Goal: Find specific page/section: Find specific page/section

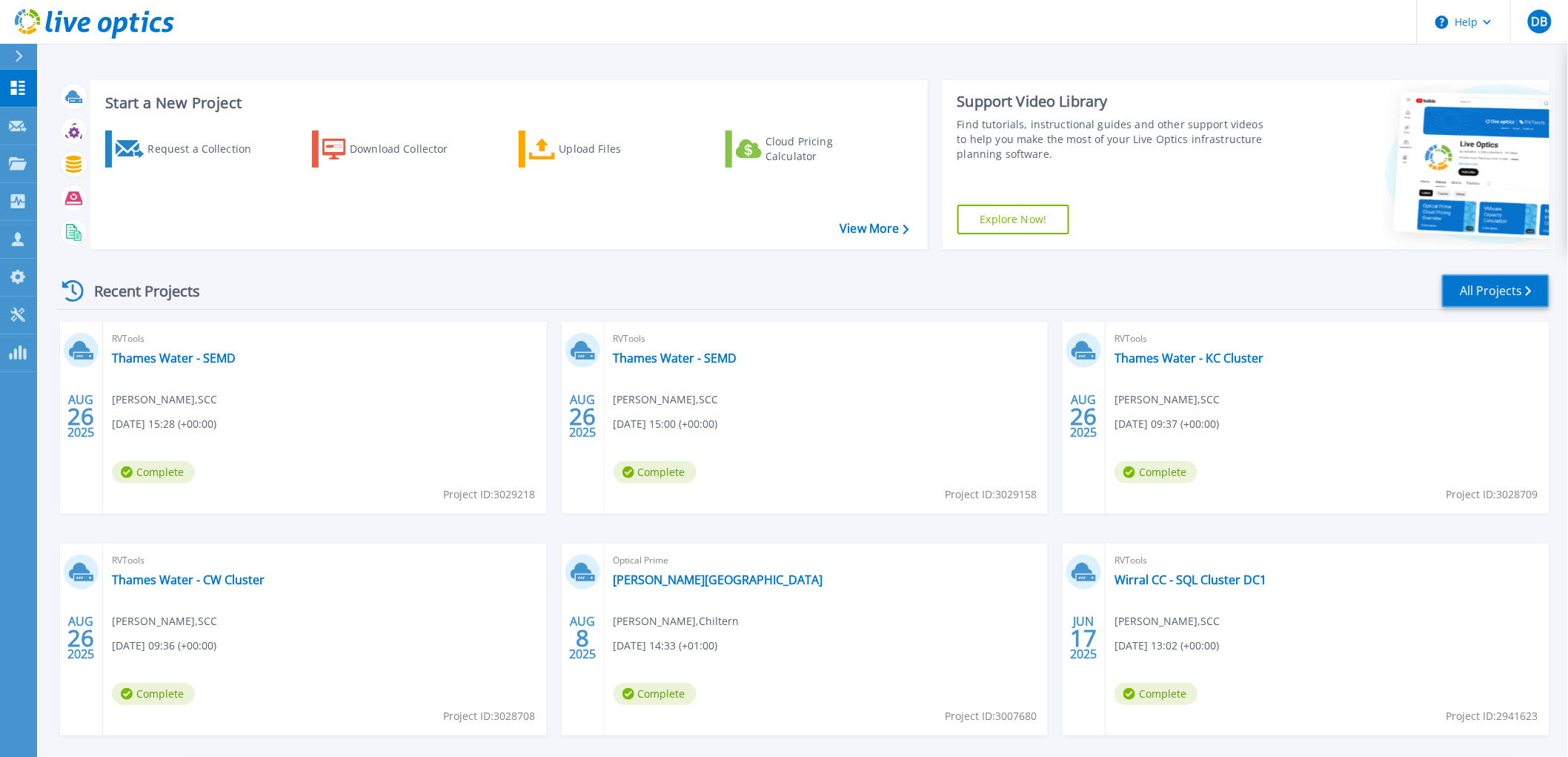
click at [1476, 290] on link "All Projects" at bounding box center [1496, 290] width 107 height 33
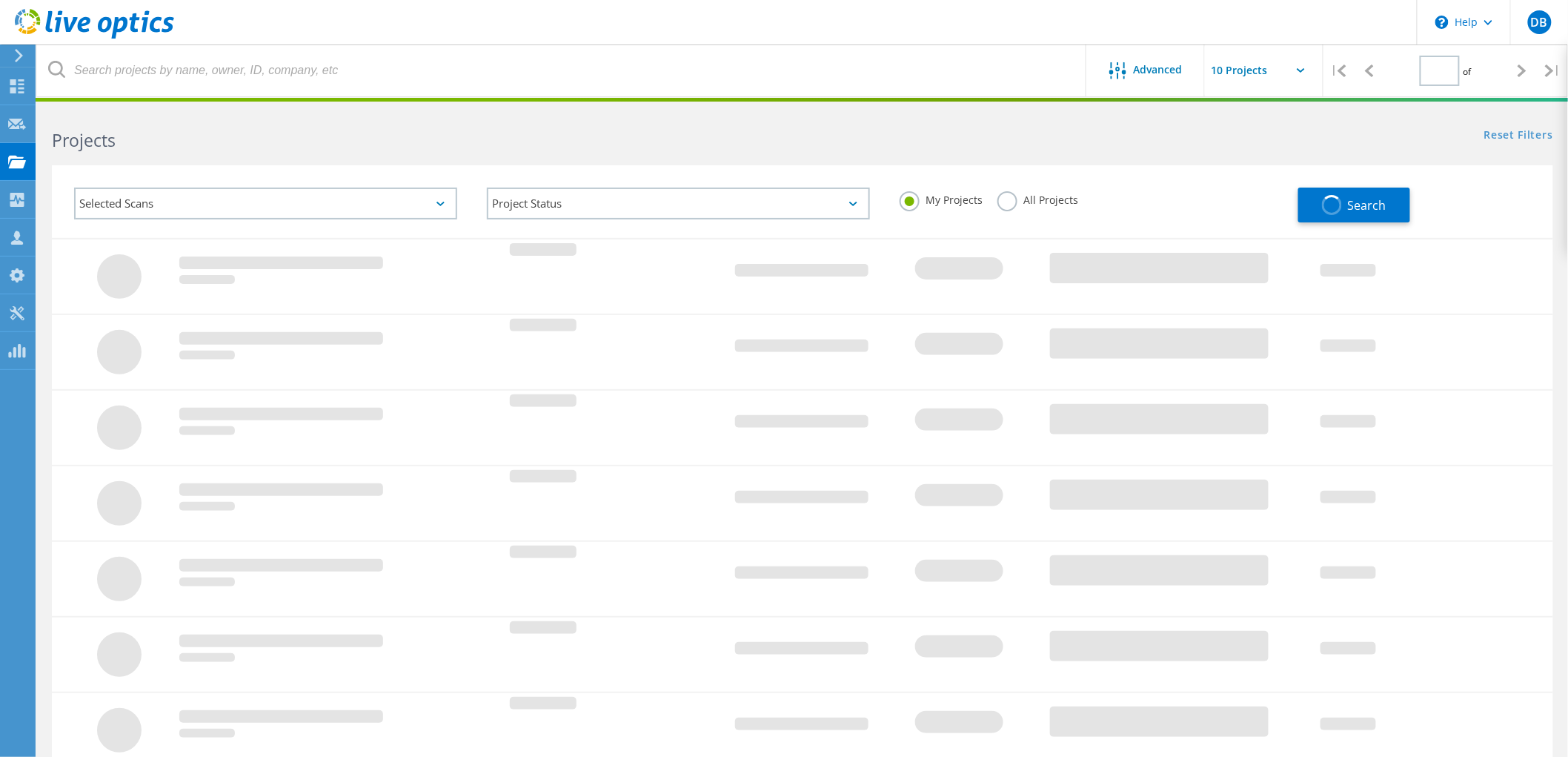
type input "1"
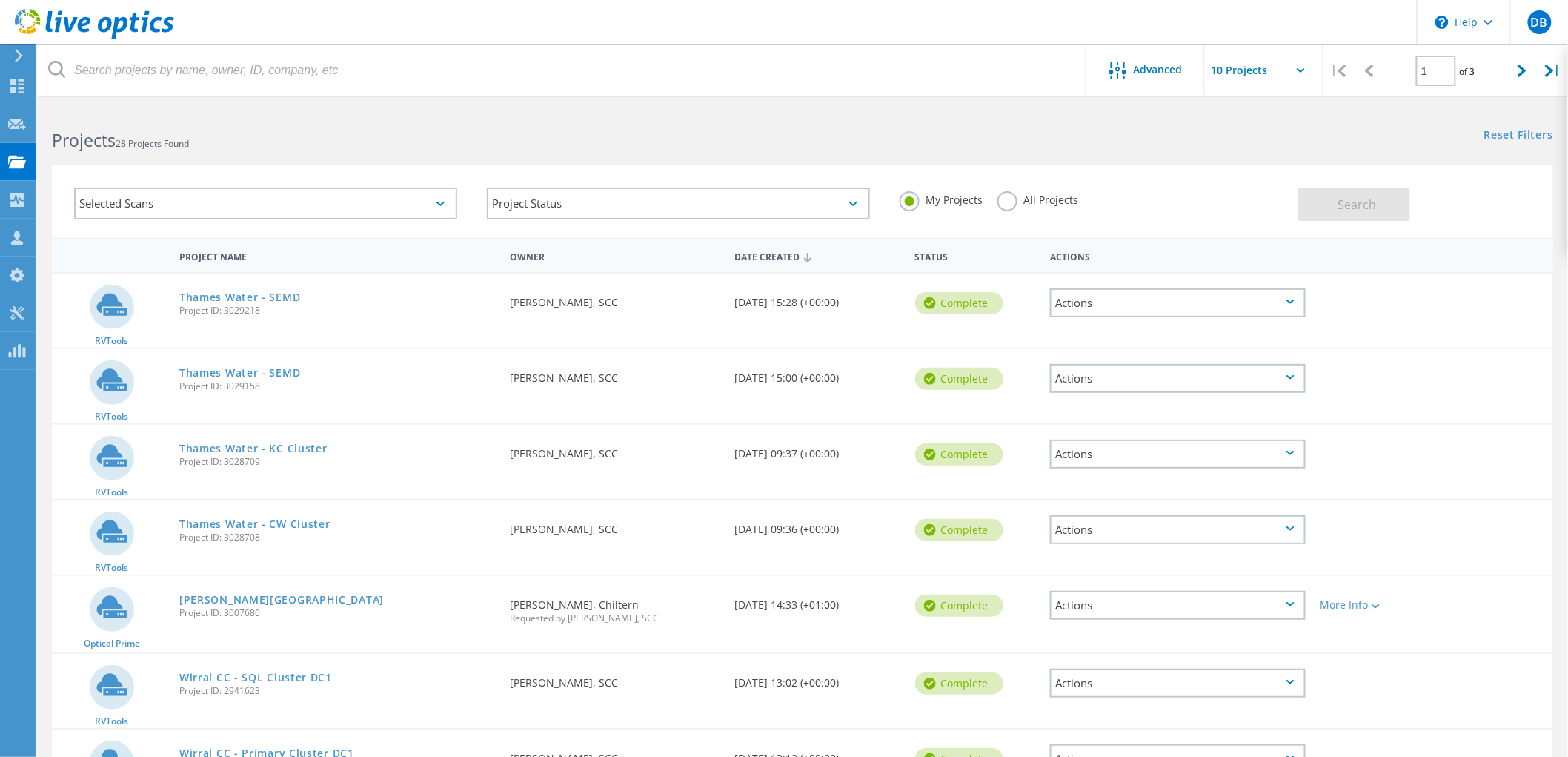
click at [304, 206] on div "Selected Scans" at bounding box center [265, 204] width 383 height 32
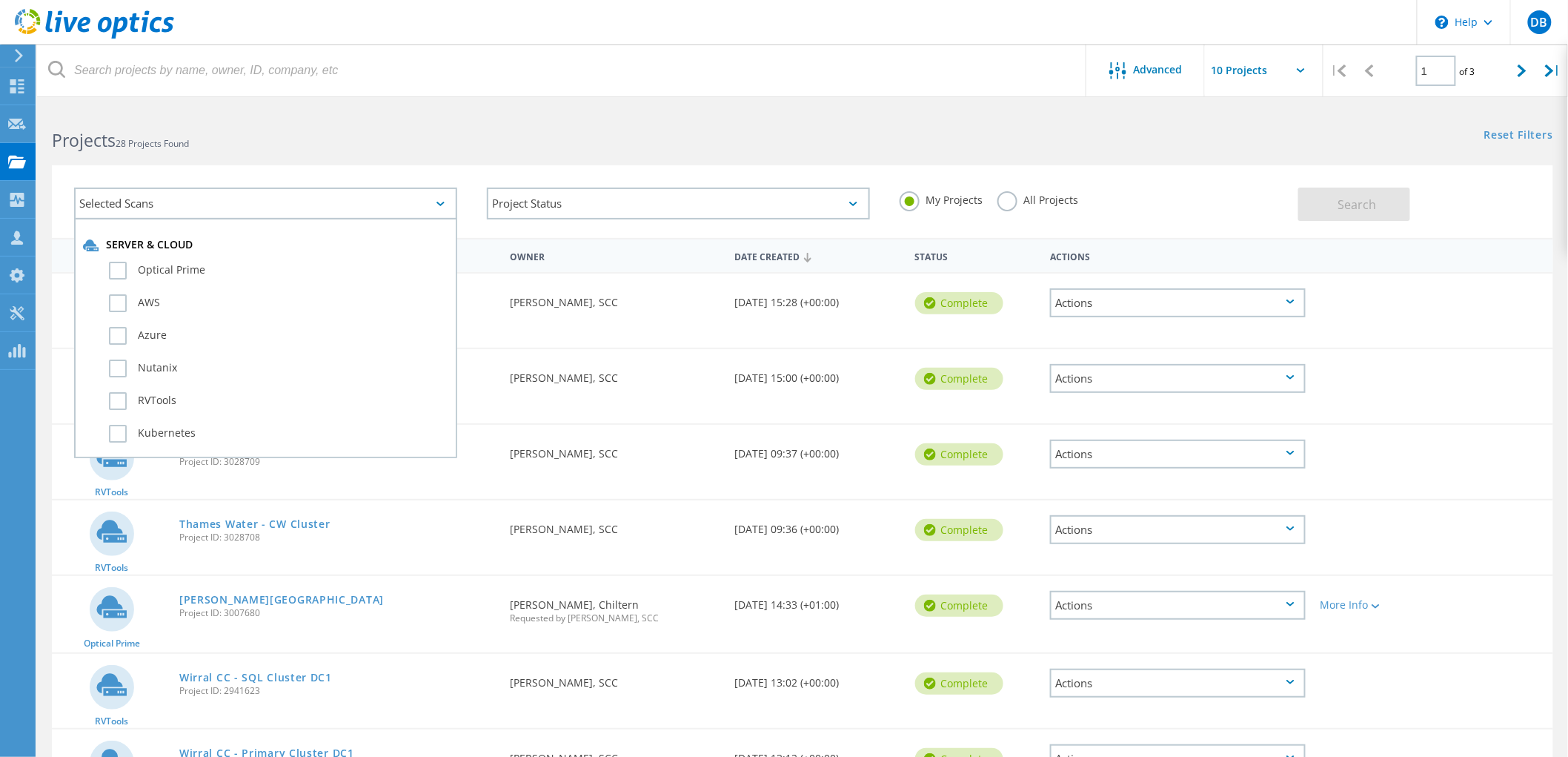
click at [304, 206] on div "Selected Scans" at bounding box center [265, 204] width 383 height 32
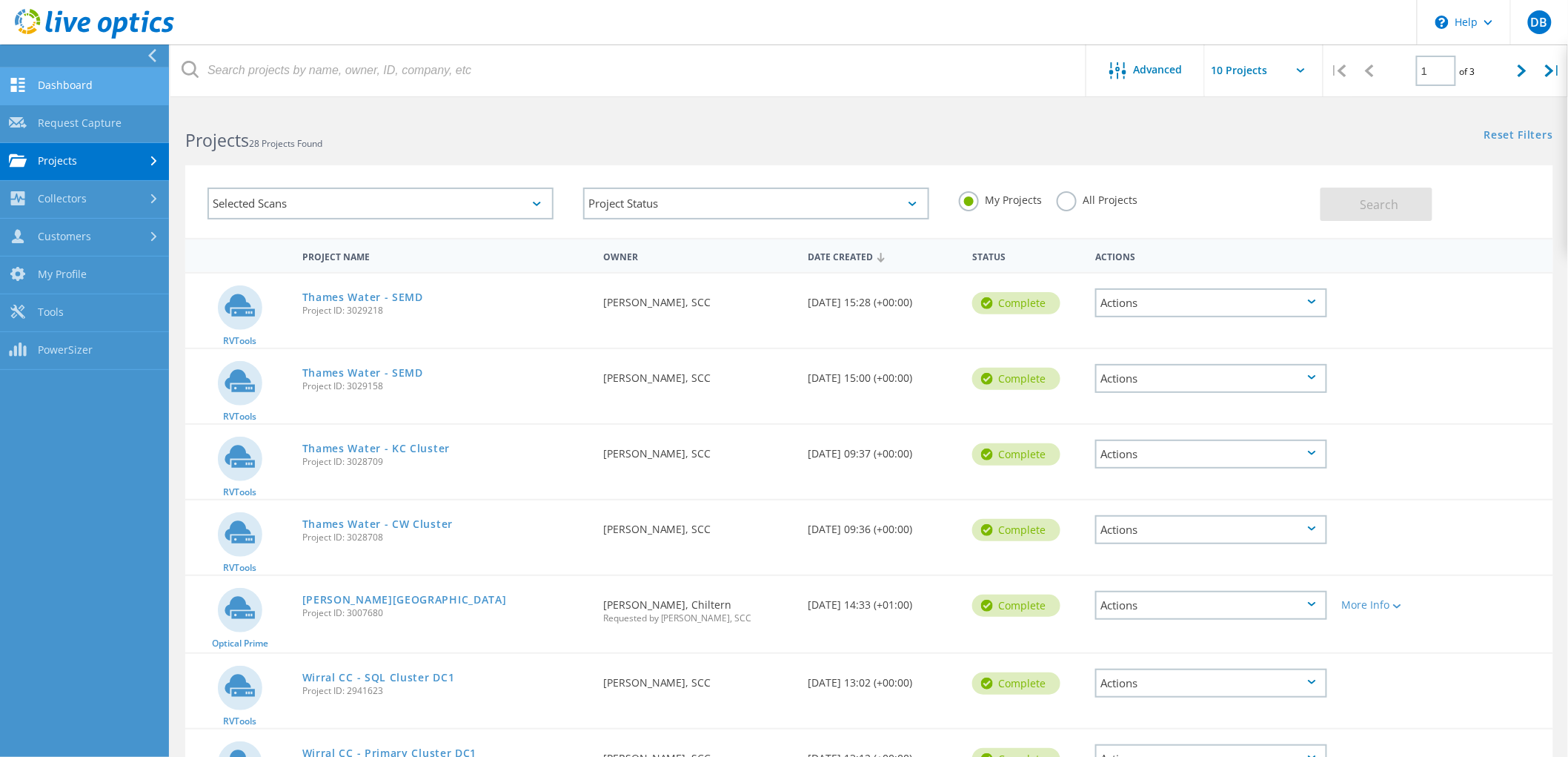
click at [50, 81] on link "Dashboard" at bounding box center [84, 86] width 169 height 38
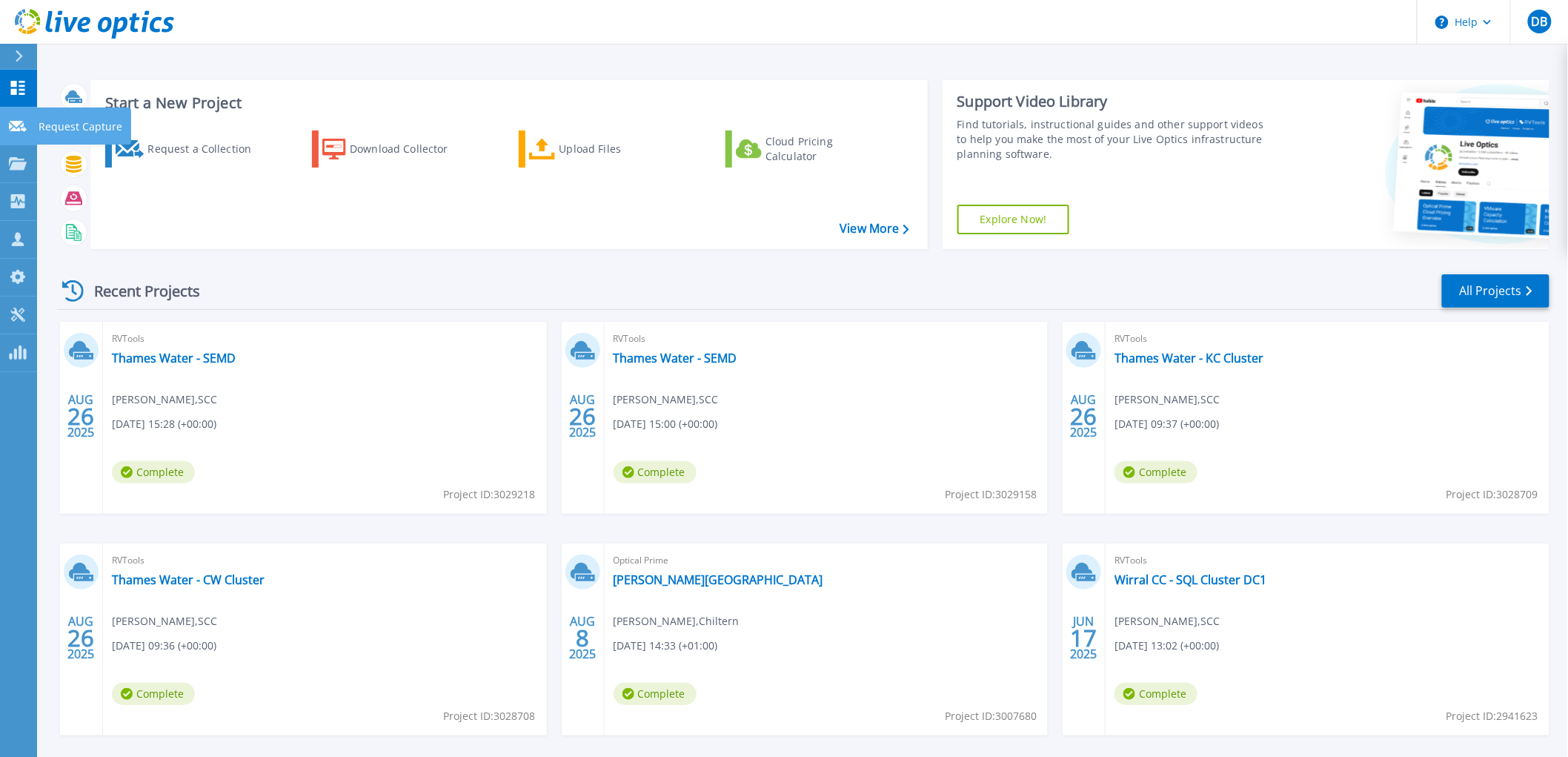
click at [12, 123] on icon at bounding box center [18, 126] width 18 height 11
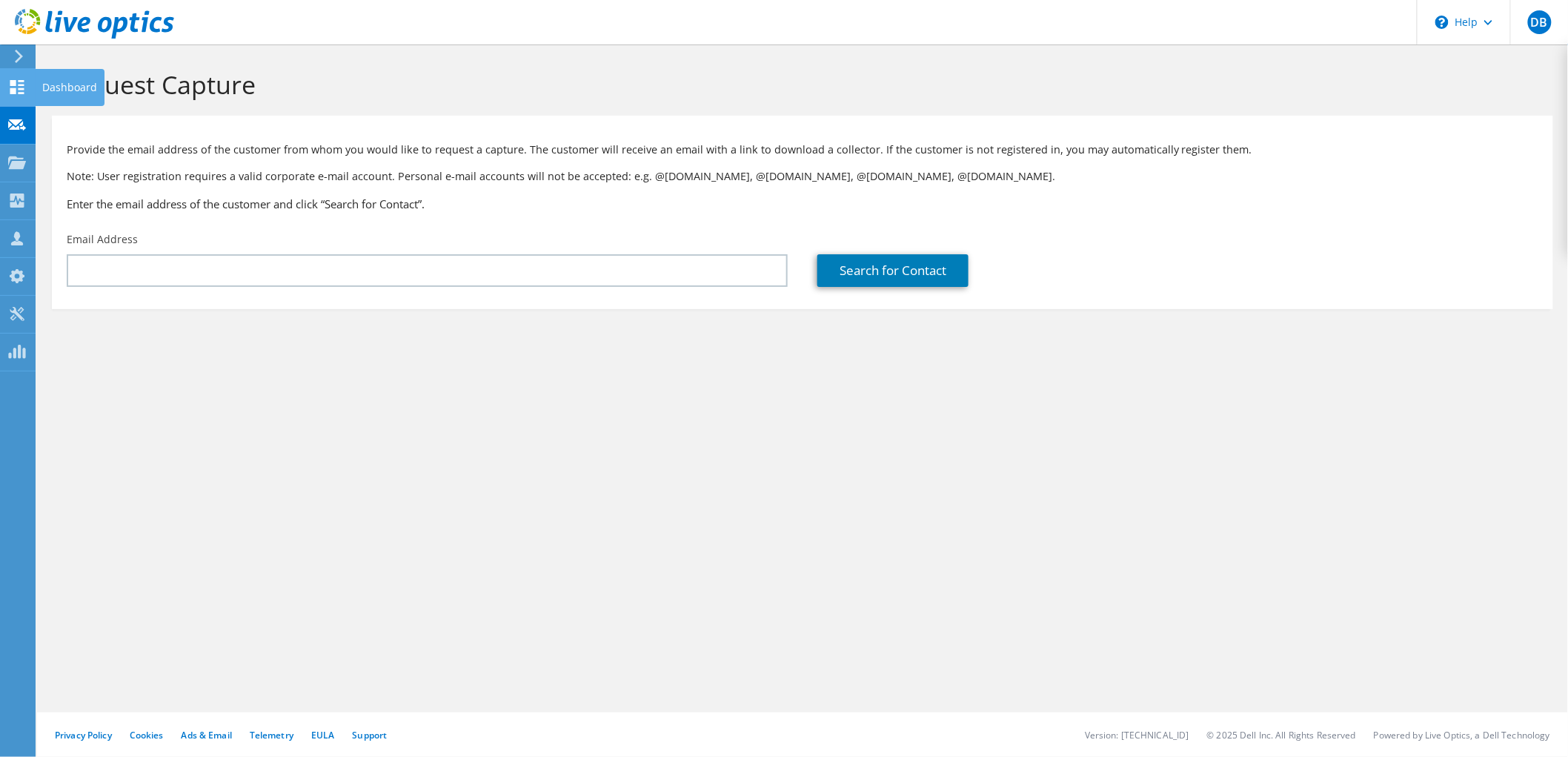
click at [20, 86] on icon at bounding box center [17, 88] width 18 height 14
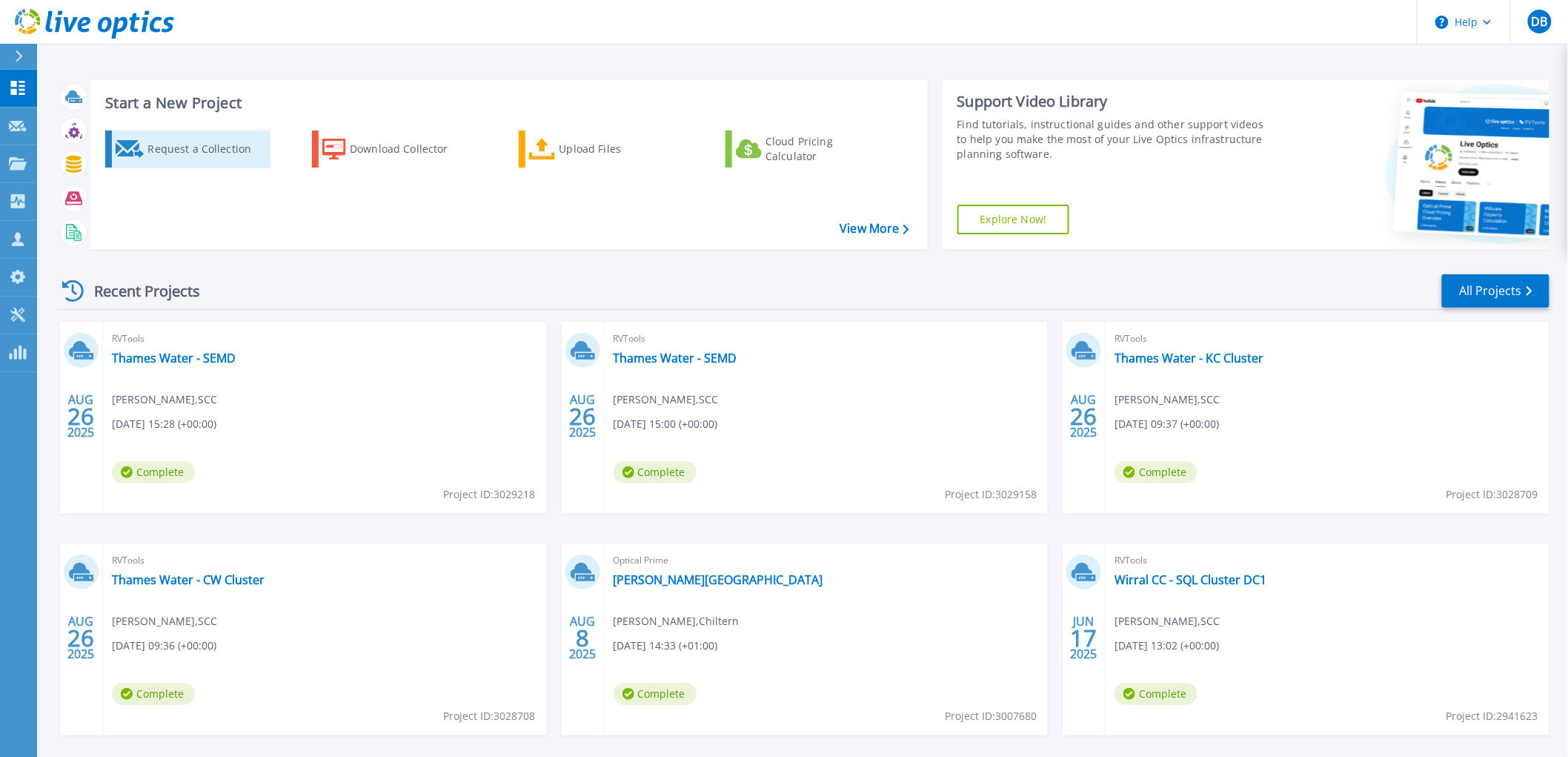
click at [167, 156] on div "Request a Collection" at bounding box center [206, 148] width 119 height 29
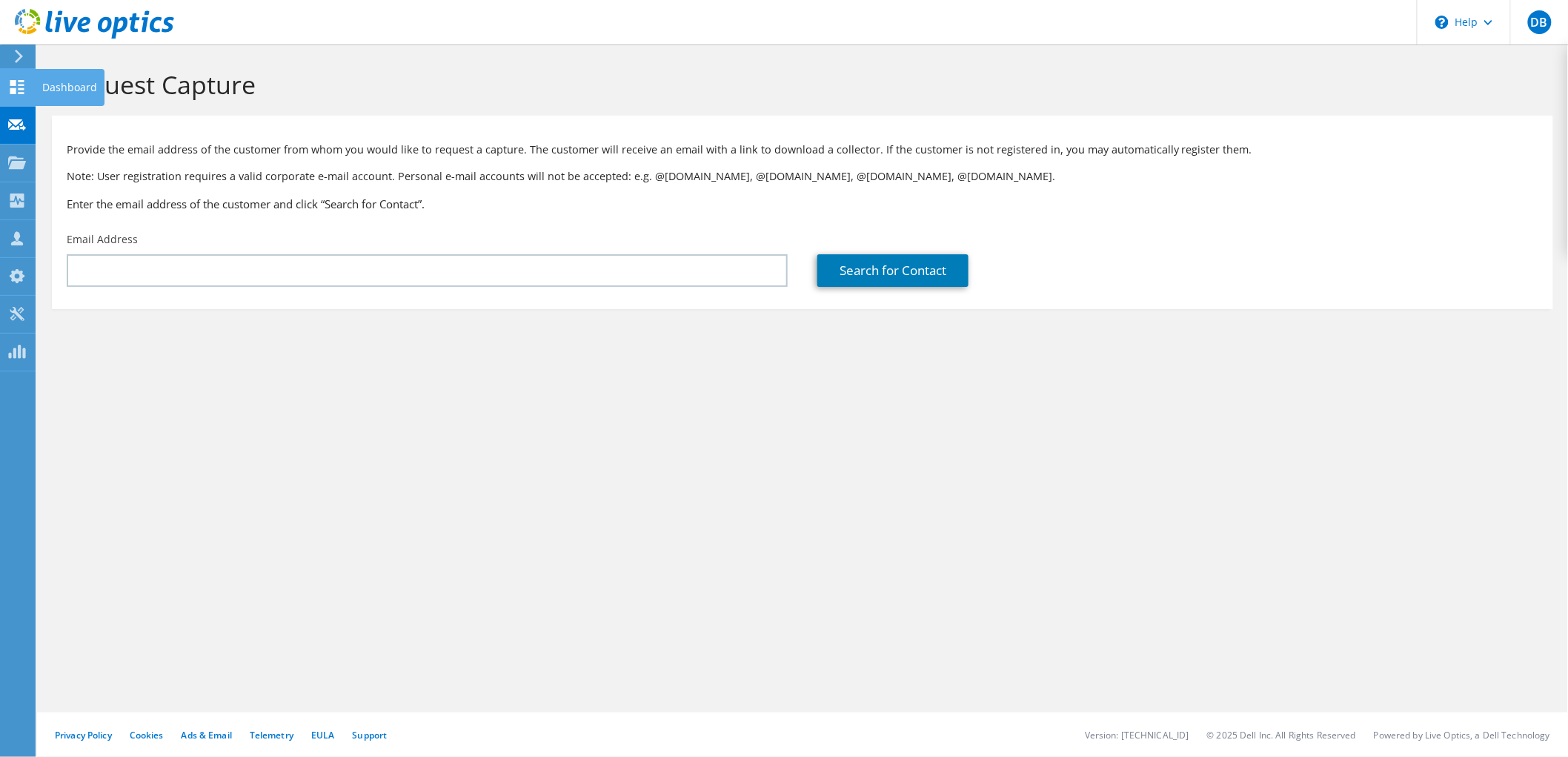
click at [25, 84] on icon at bounding box center [17, 88] width 18 height 14
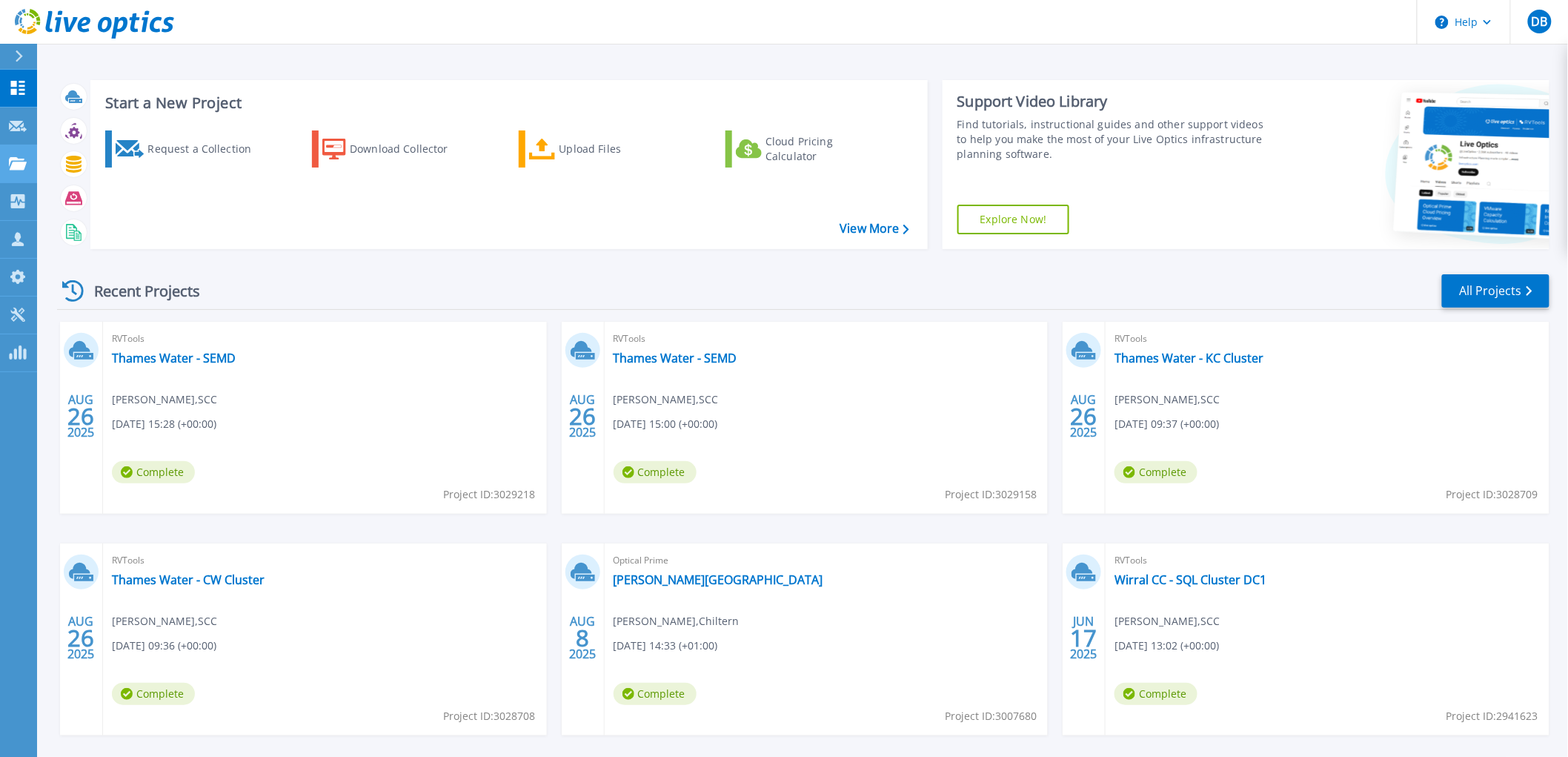
click at [10, 160] on icon at bounding box center [18, 164] width 18 height 13
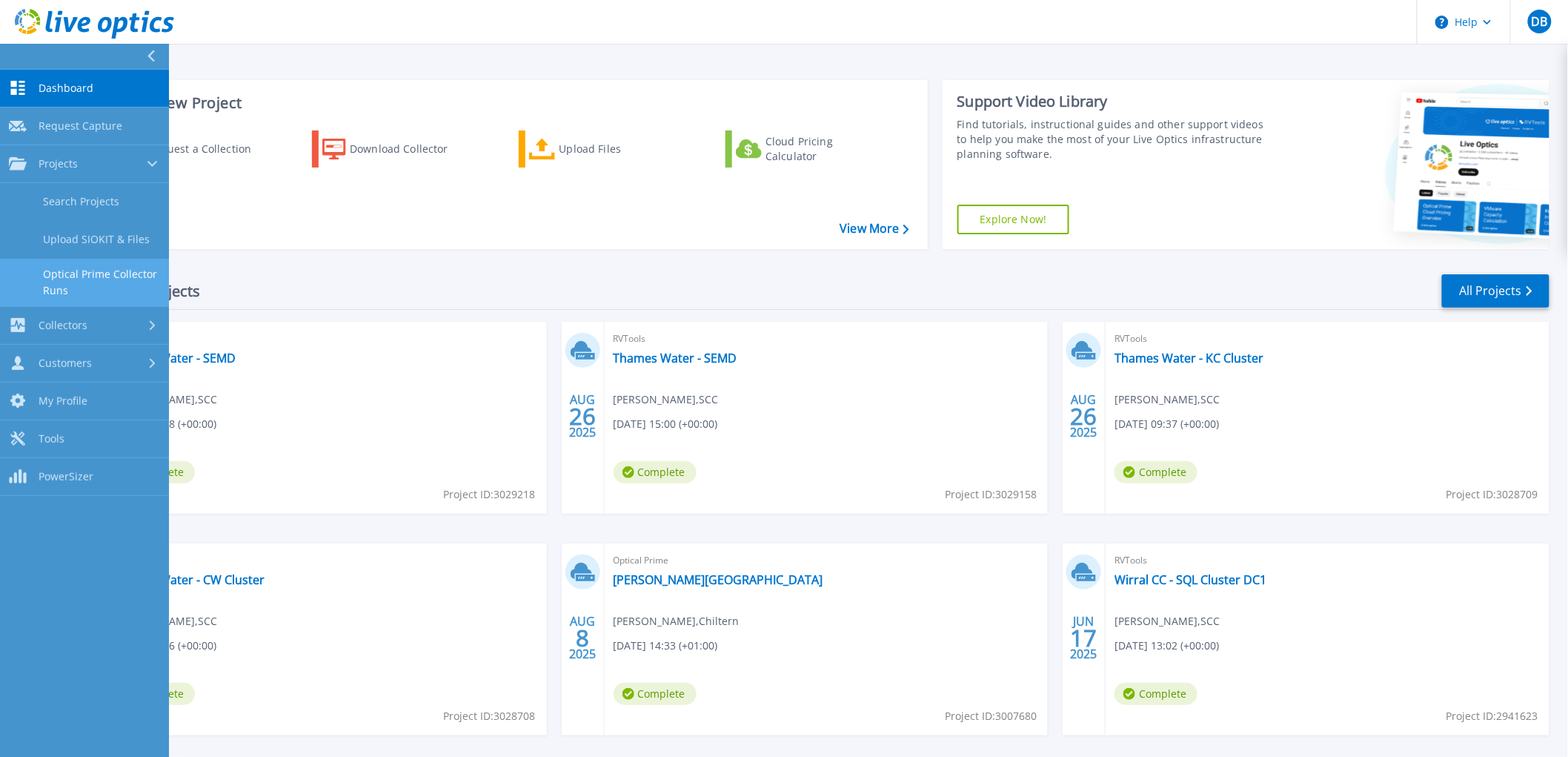
click at [71, 267] on link "Optical Prime Collector Runs" at bounding box center [84, 282] width 169 height 47
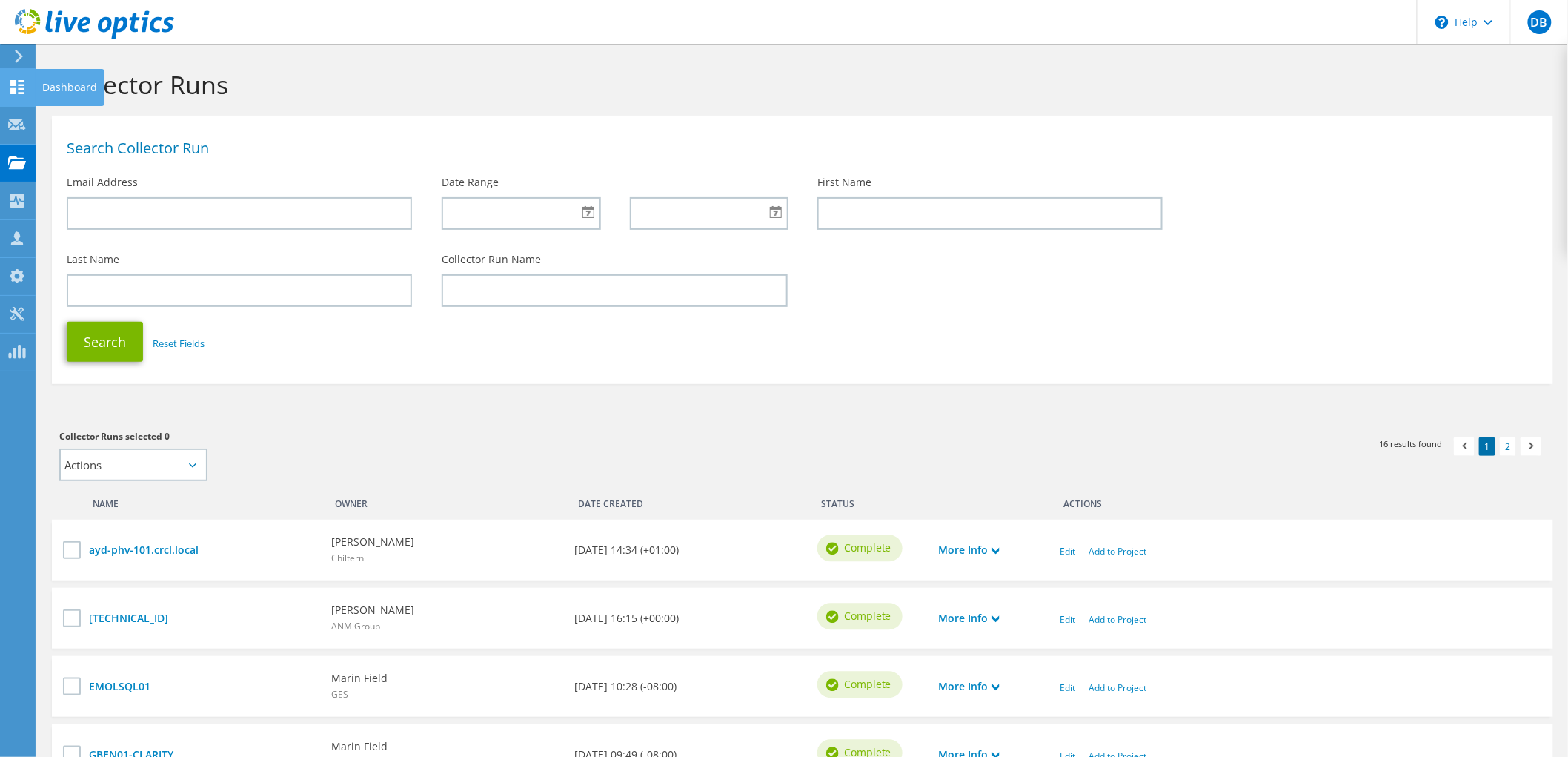
click at [8, 89] on icon at bounding box center [17, 88] width 18 height 14
